Goal: Entertainment & Leisure: Consume media (video, audio)

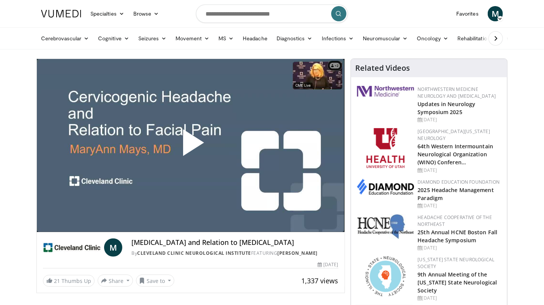
click at [191, 146] on span "Video Player" at bounding box center [191, 146] width 0 height 0
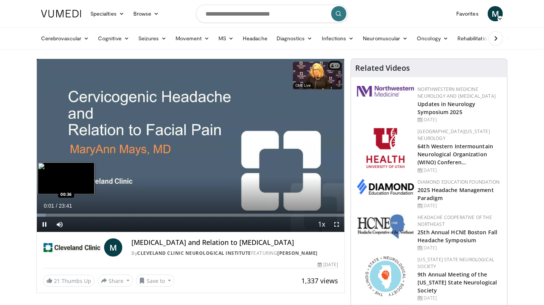
click at [44, 215] on div "Loaded : 2.79% 00:01 00:36" at bounding box center [191, 215] width 308 height 3
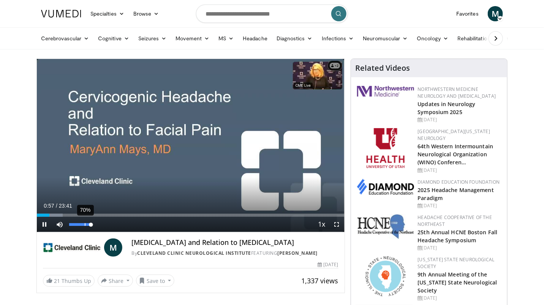
click at [84, 227] on div "70%" at bounding box center [80, 224] width 27 height 15
click at [88, 226] on div "86%" at bounding box center [80, 224] width 27 height 15
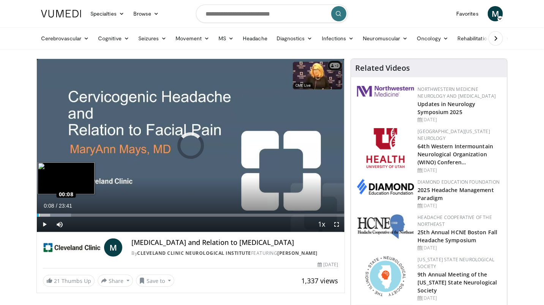
click at [38, 216] on div "Loaded : 11.16% 00:08 00:08" at bounding box center [191, 215] width 308 height 3
